Goal: Task Accomplishment & Management: Manage account settings

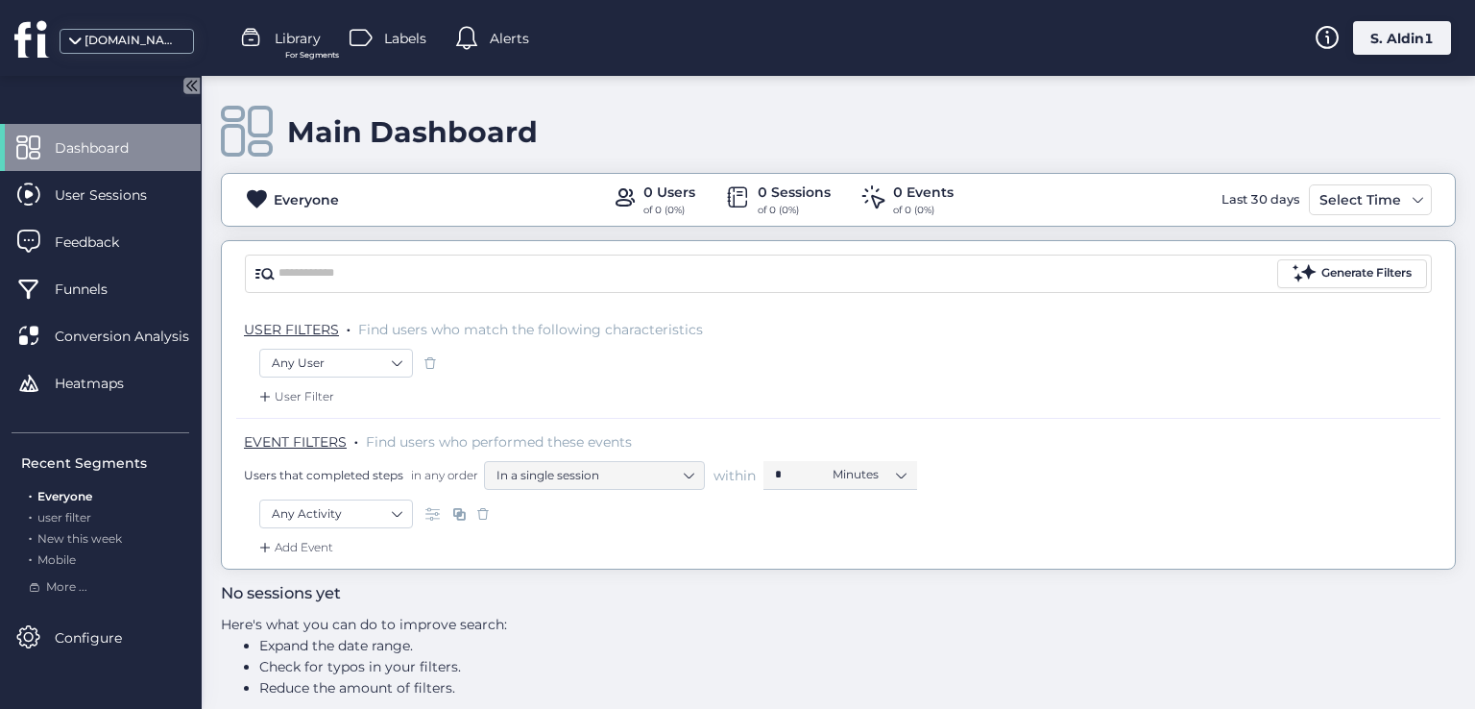
click at [112, 38] on div "[DOMAIN_NAME]" at bounding box center [133, 41] width 96 height 18
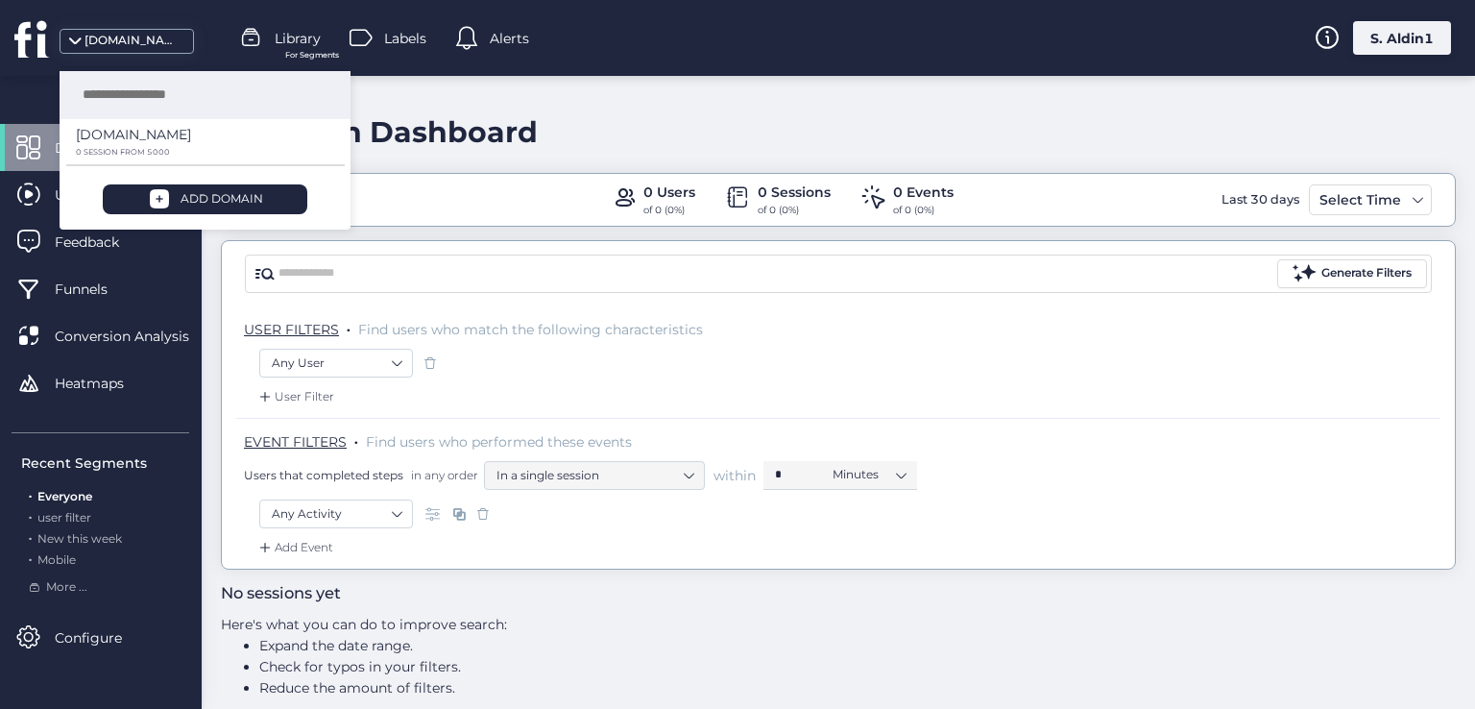
click at [738, 339] on div "USER FILTERS . Find users who match the following characteristics" at bounding box center [838, 327] width 1204 height 42
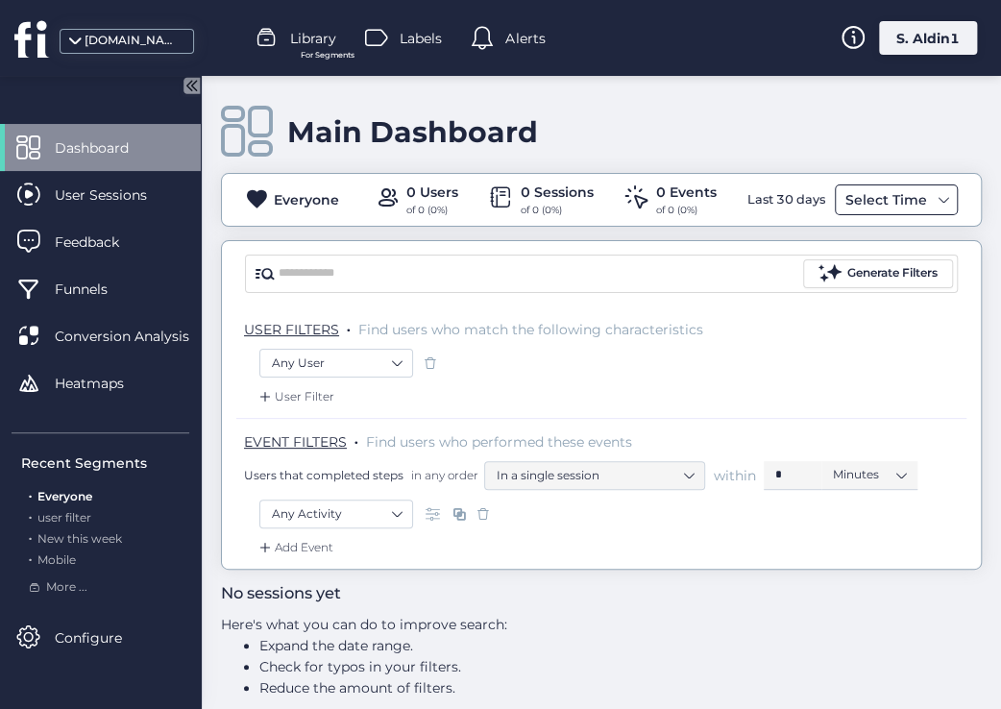
click at [867, 194] on div "Select Time" at bounding box center [885, 199] width 91 height 23
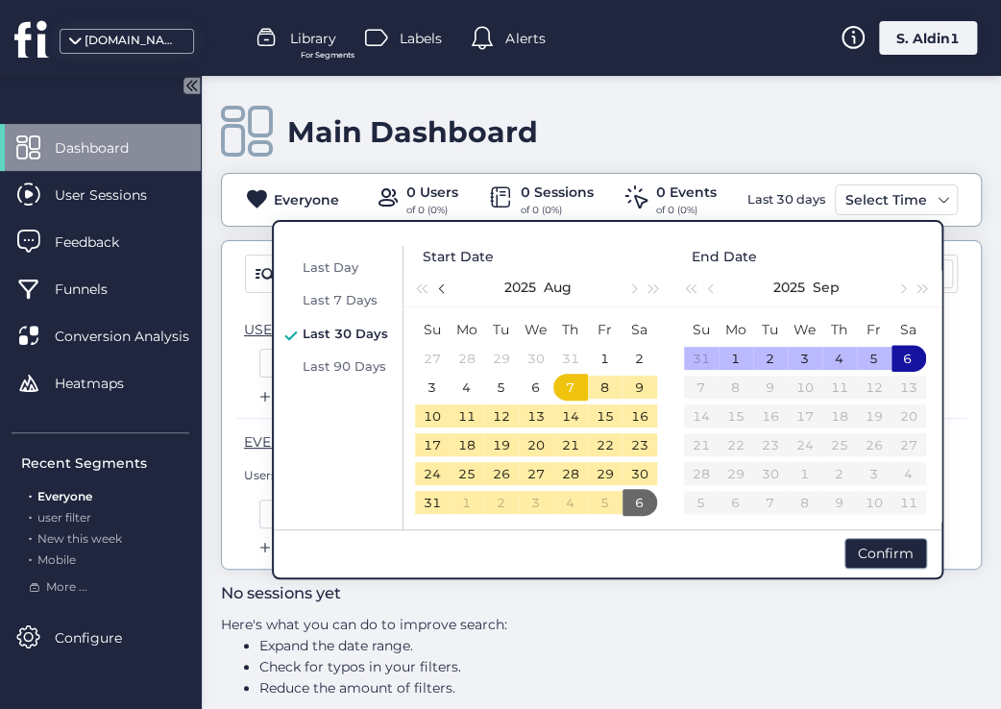
click at [435, 294] on button "button" at bounding box center [442, 287] width 21 height 38
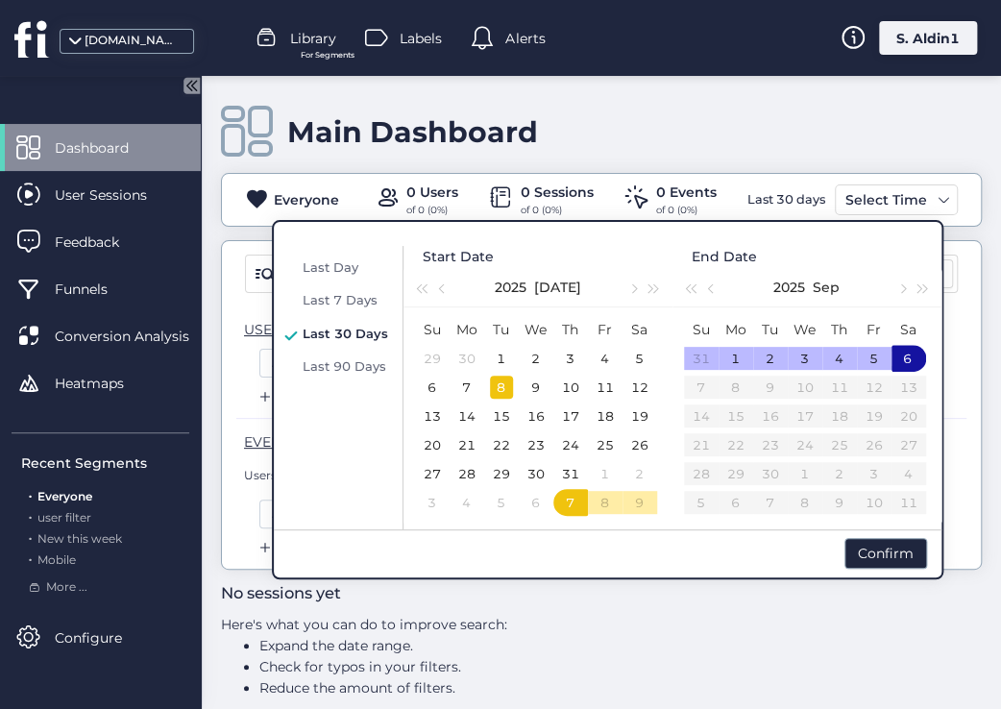
click at [493, 384] on div "8" at bounding box center [501, 387] width 23 height 23
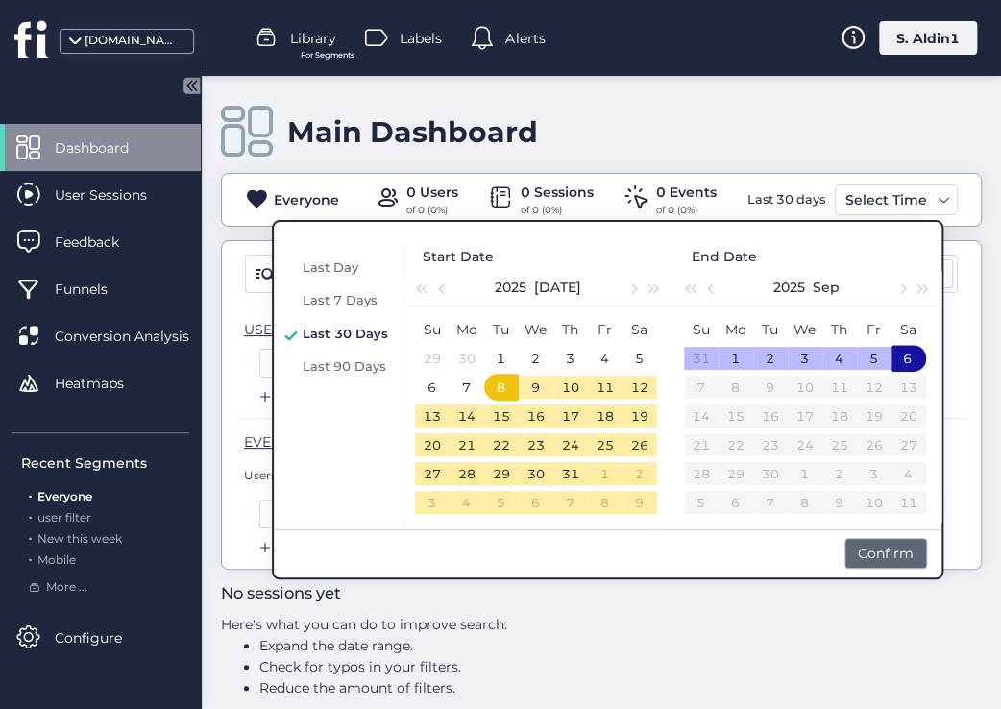
click at [891, 557] on div "Confirm" at bounding box center [885, 553] width 83 height 31
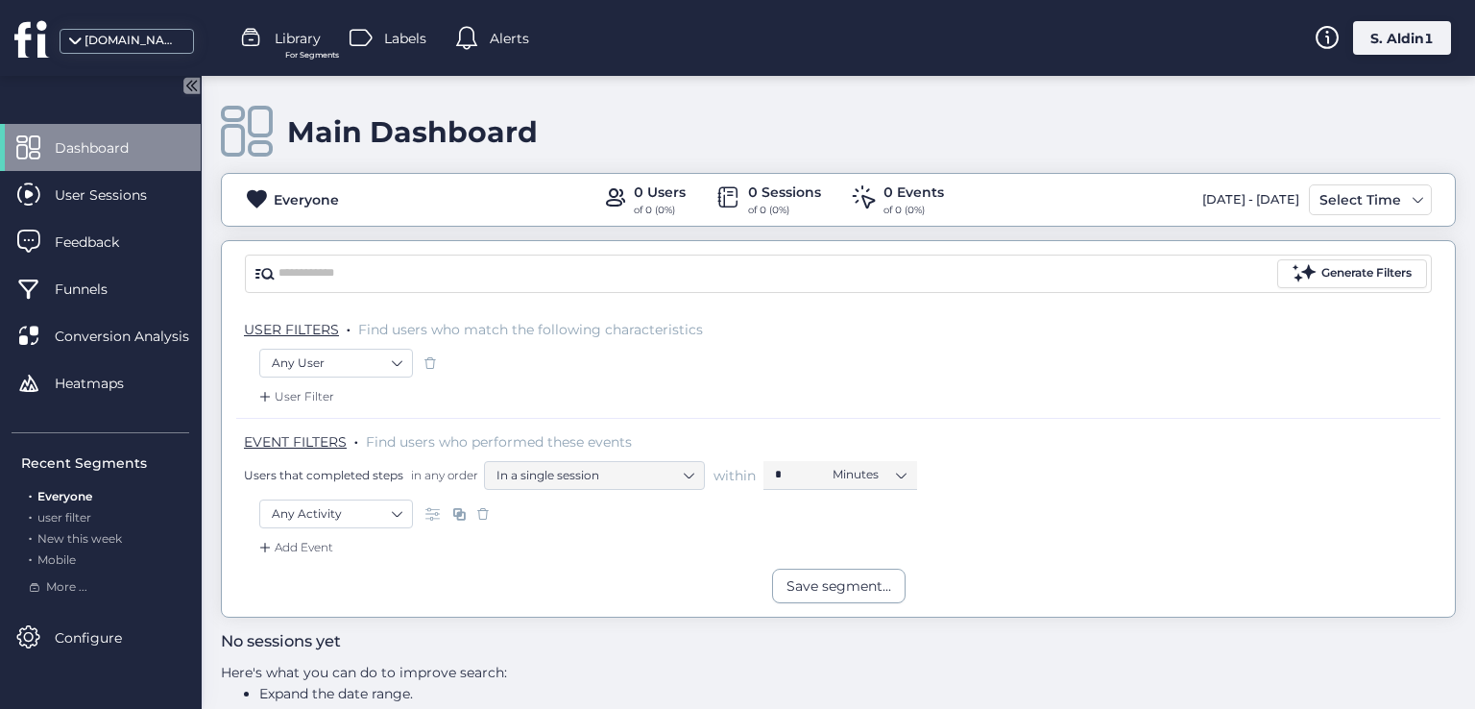
click at [1380, 46] on div "S. Aldin1" at bounding box center [1402, 38] width 98 height 34
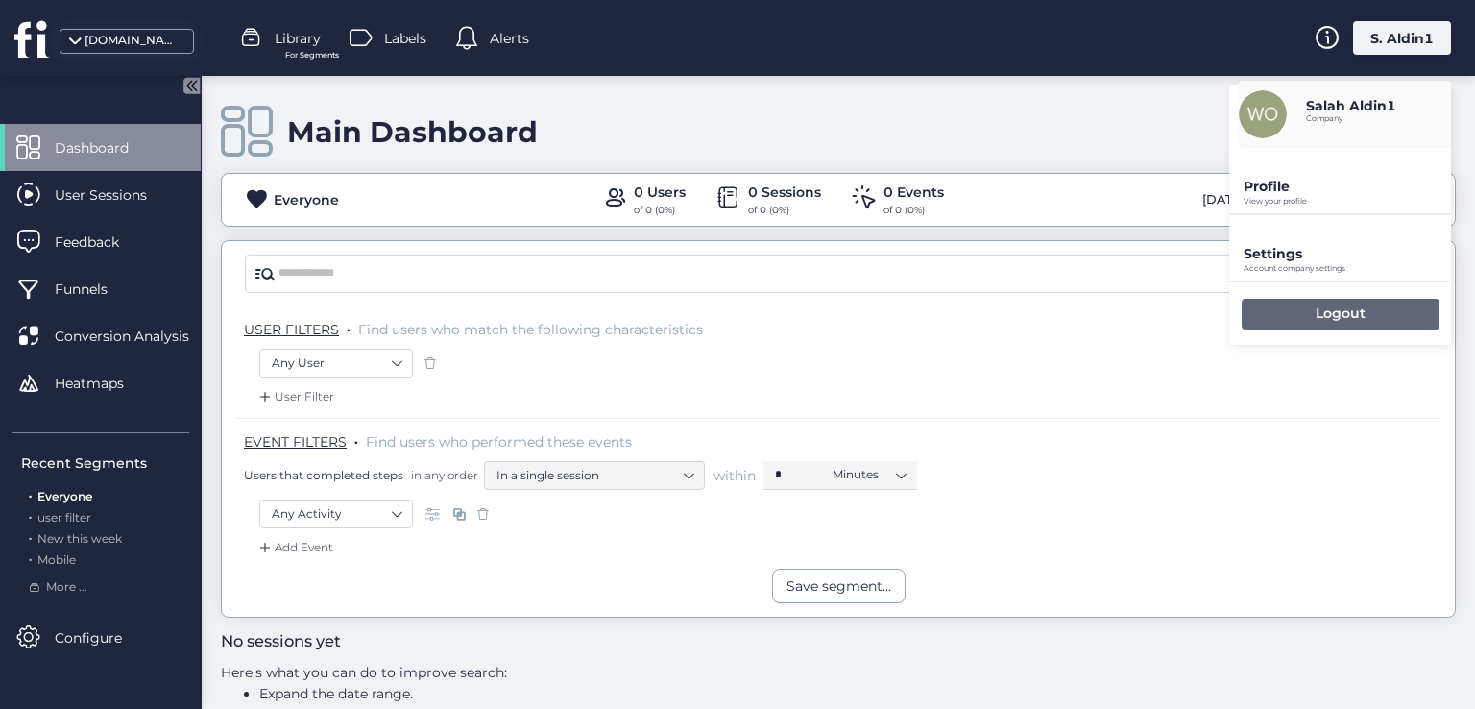
click at [1249, 314] on div "Logout" at bounding box center [1341, 314] width 198 height 31
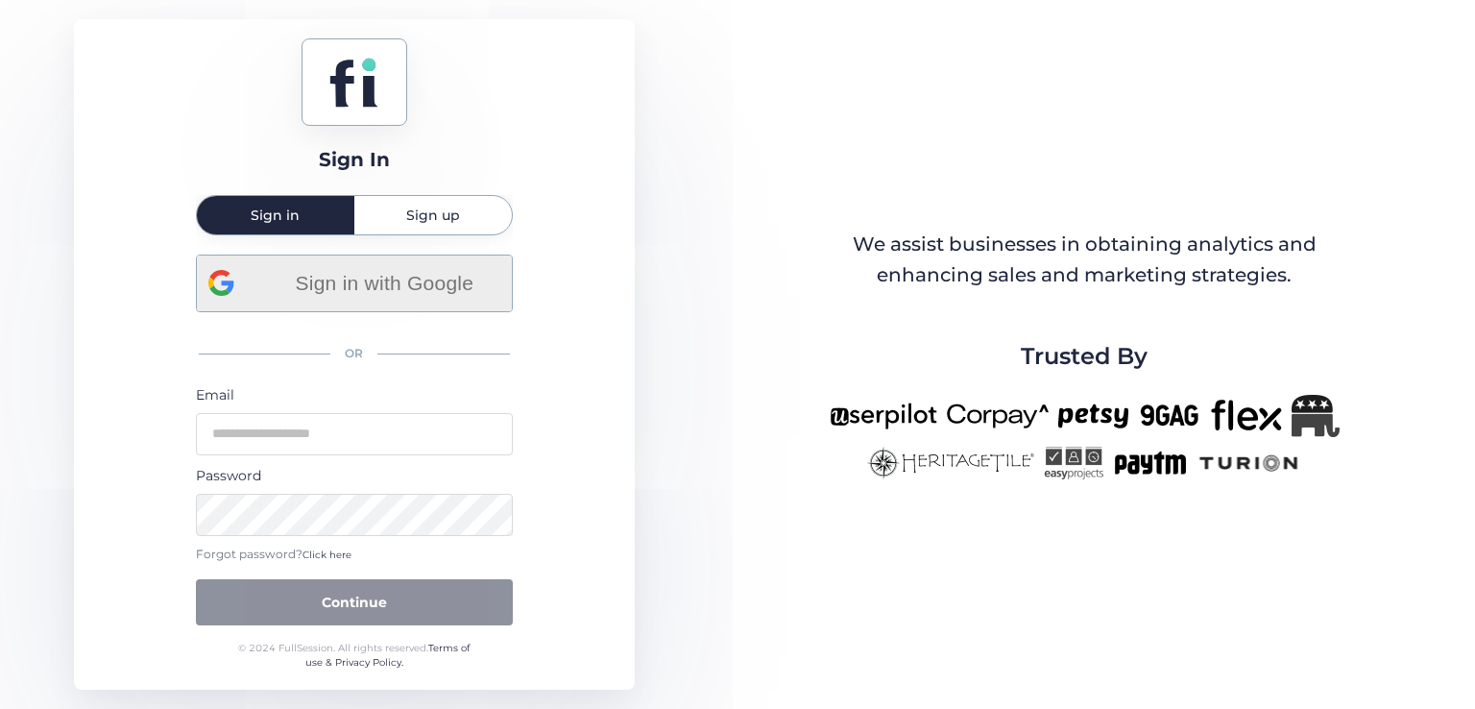
click at [372, 268] on span "Sign in with Google" at bounding box center [384, 283] width 231 height 32
click at [326, 555] on span "Click here" at bounding box center [327, 554] width 49 height 12
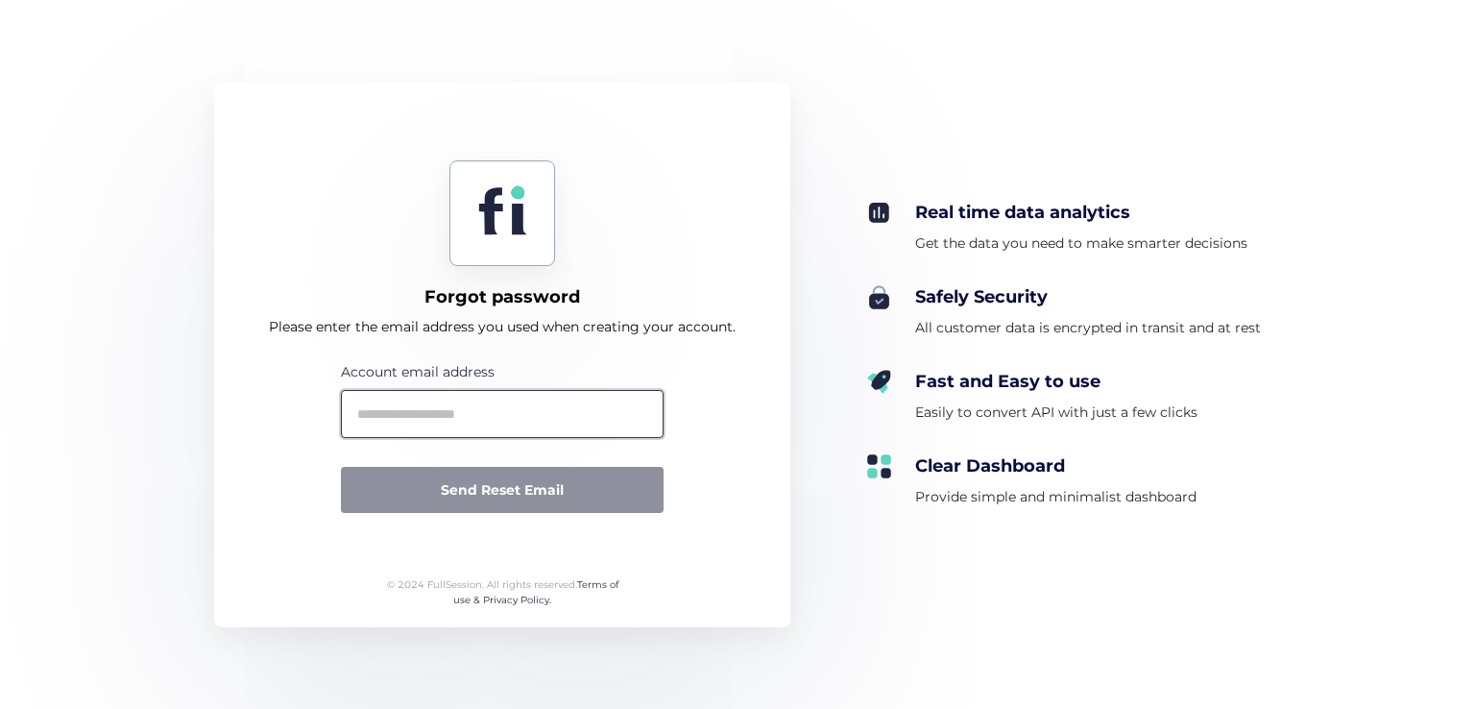
click at [488, 412] on input "text" at bounding box center [502, 414] width 323 height 48
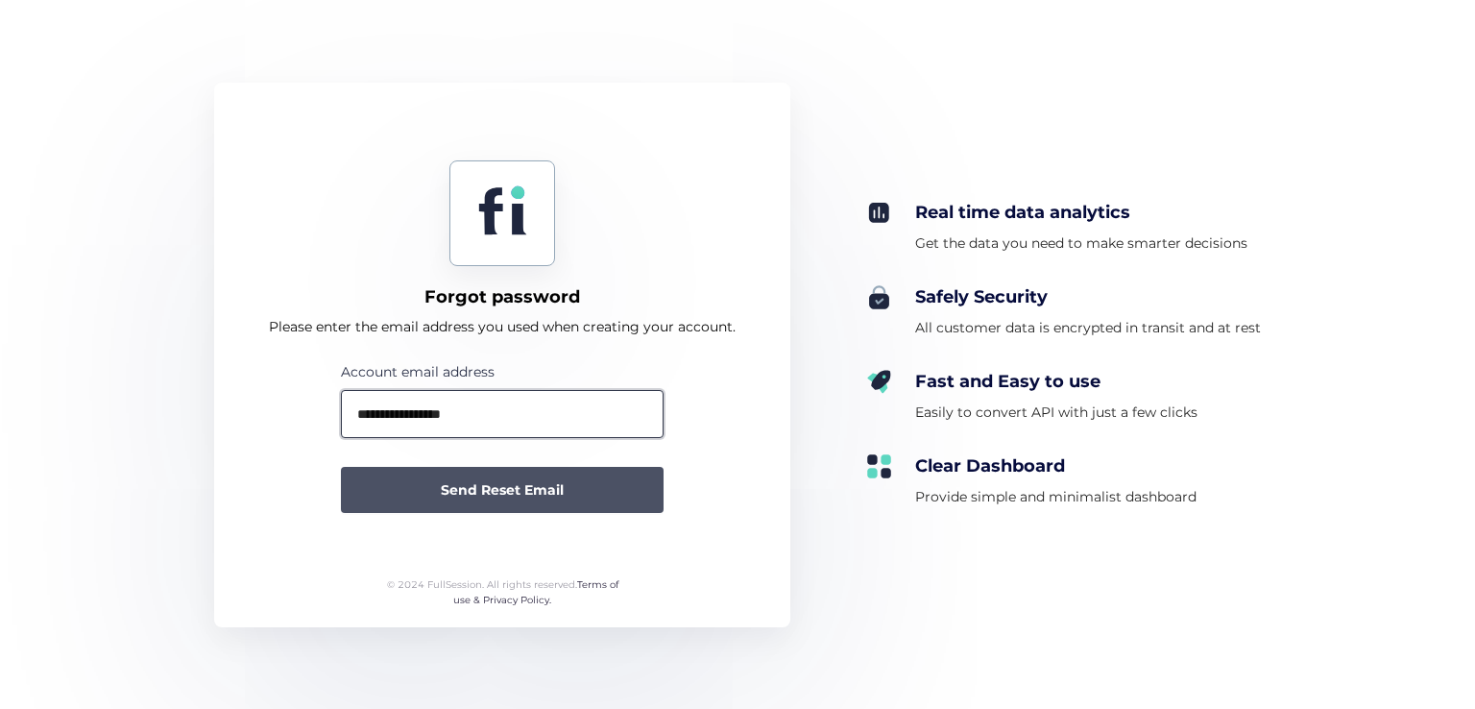
type input "**********"
click at [538, 490] on span "Send Reset Email" at bounding box center [502, 489] width 123 height 21
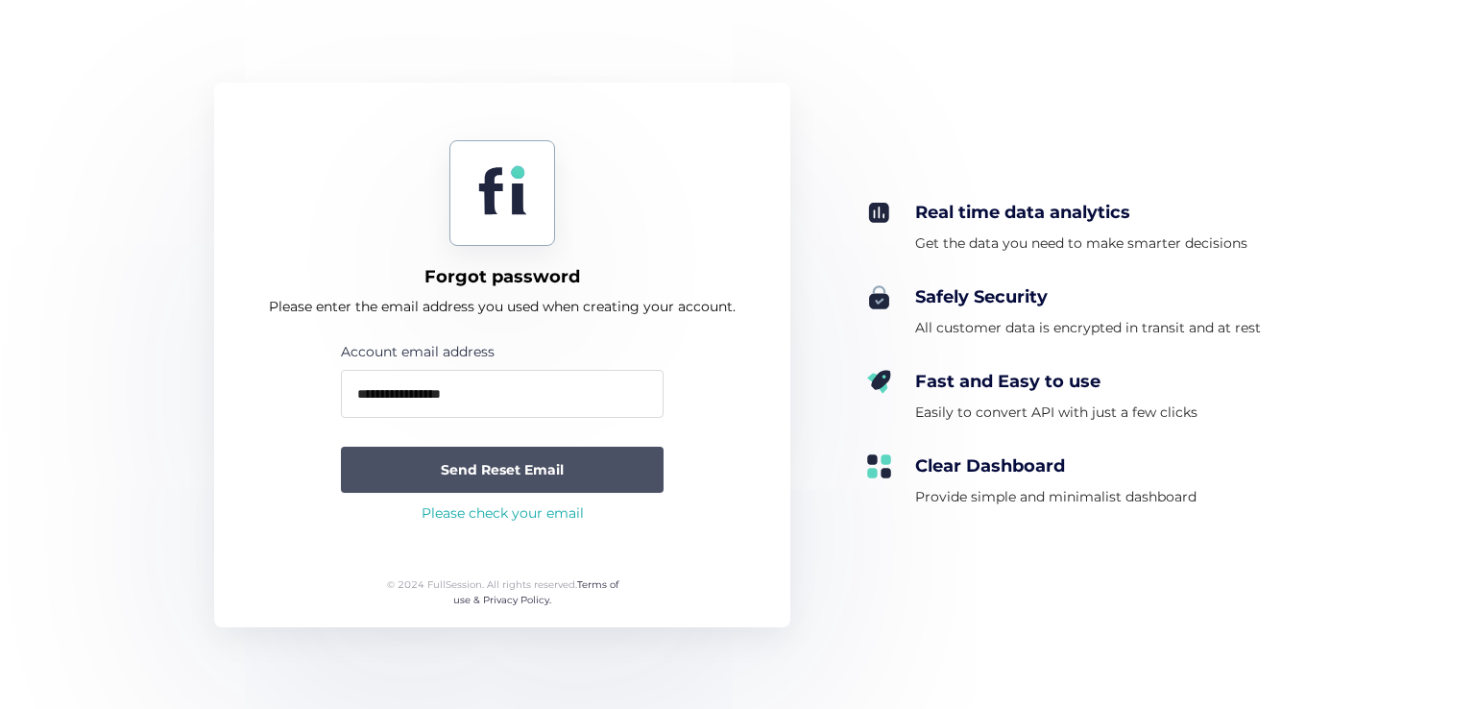
click at [474, 475] on span "Send Reset Email" at bounding box center [502, 469] width 123 height 21
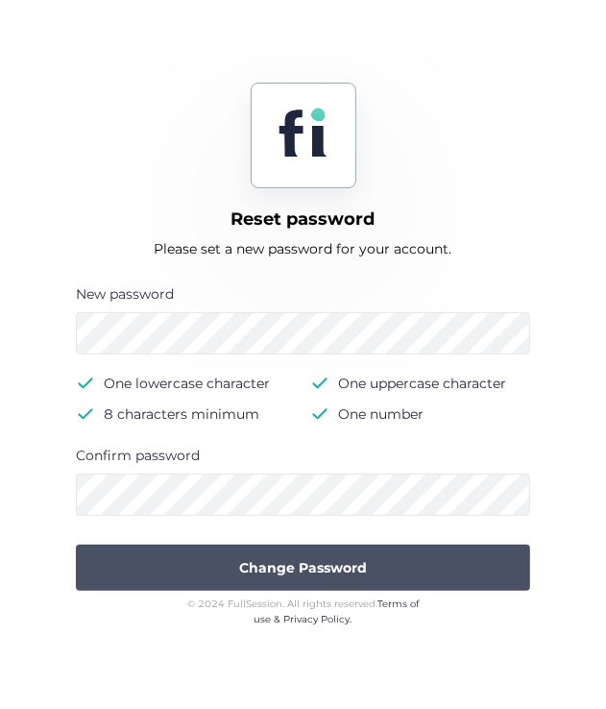
click at [436, 568] on button "Change Password" at bounding box center [303, 568] width 454 height 46
